Goal: Register for event/course

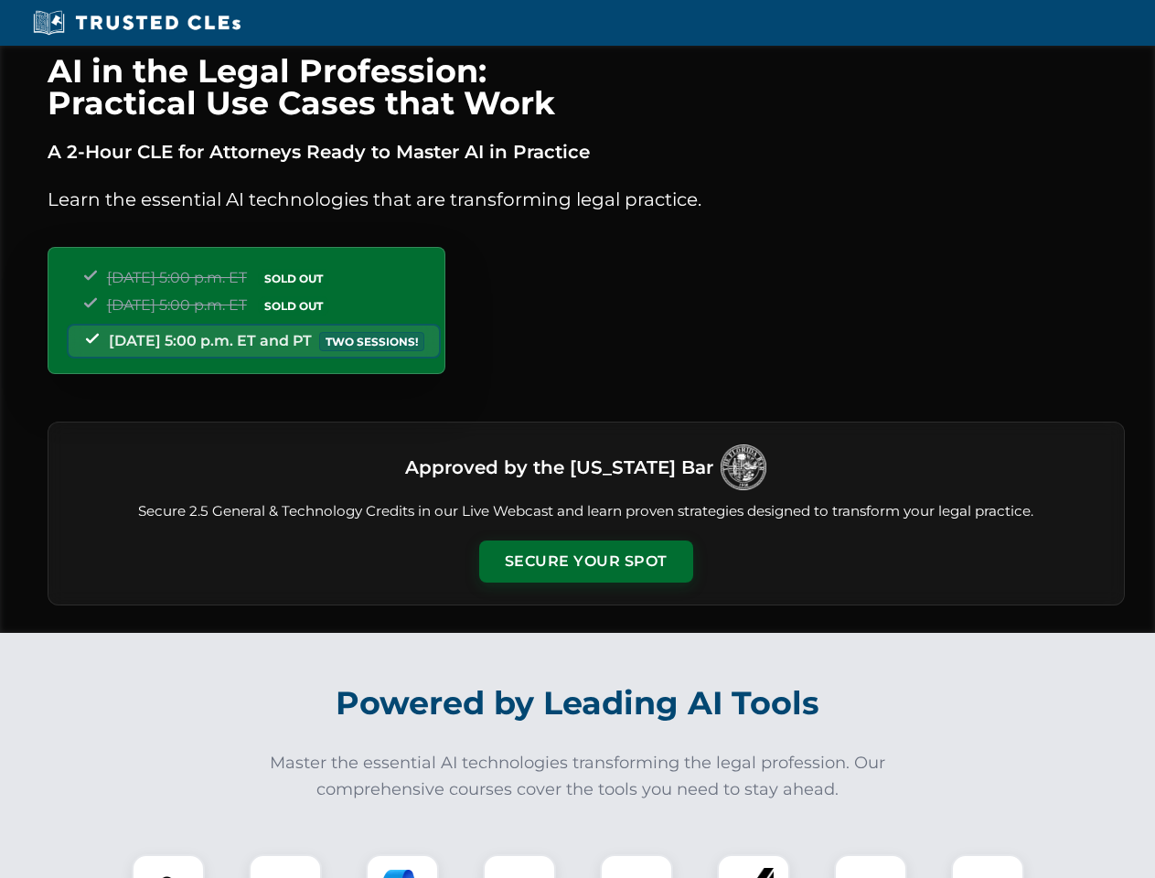
click at [585, 561] on button "Secure Your Spot" at bounding box center [586, 561] width 214 height 42
click at [168, 866] on img at bounding box center [168, 890] width 53 height 53
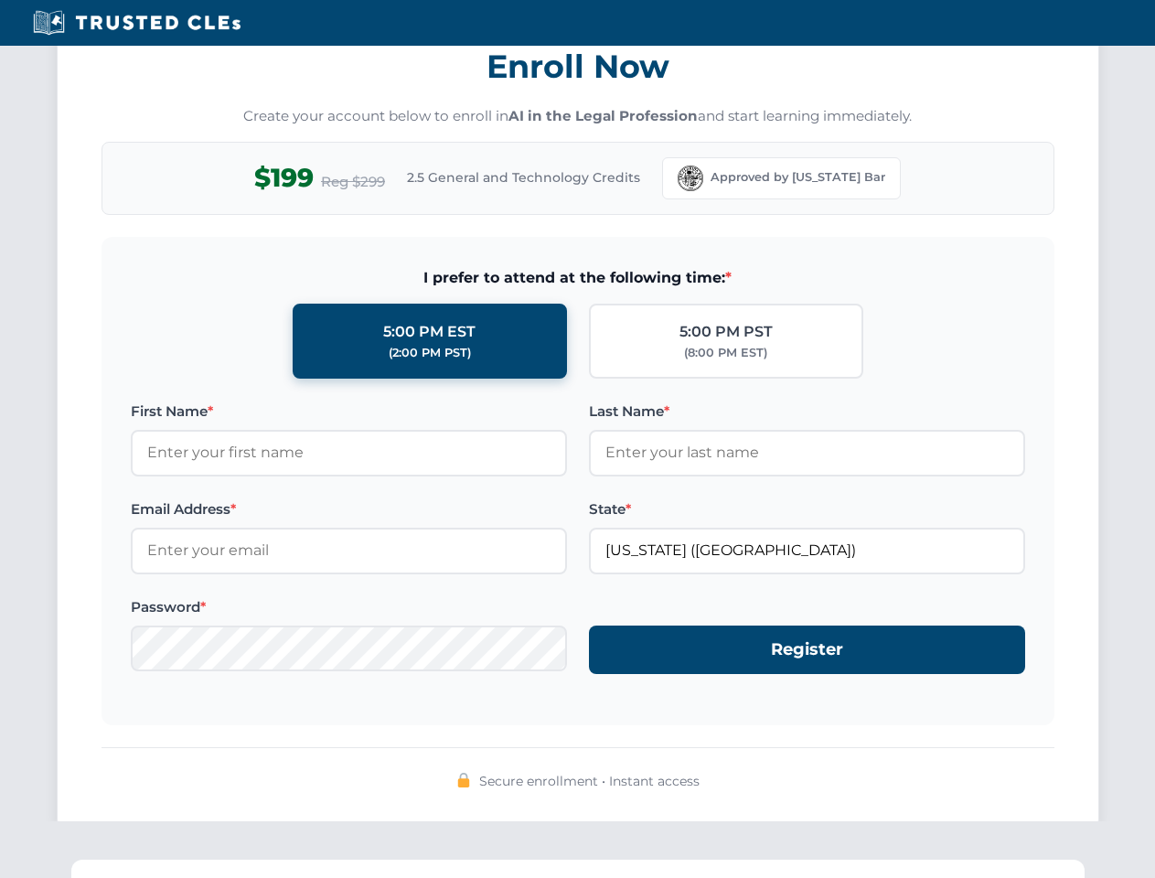
scroll to position [1795, 0]
